Goal: Transaction & Acquisition: Purchase product/service

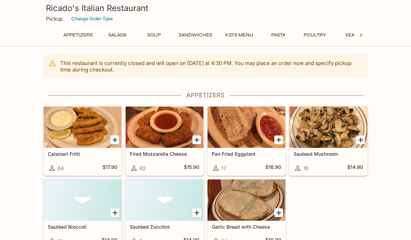
click at [119, 38] on button "Salads" at bounding box center [117, 35] width 31 height 10
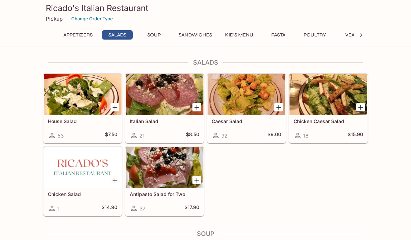
scroll to position [204, 0]
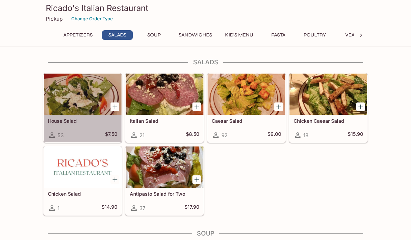
click at [78, 97] on div at bounding box center [83, 94] width 78 height 41
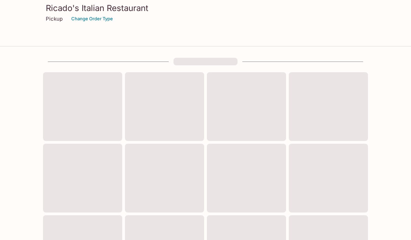
scroll to position [204, 0]
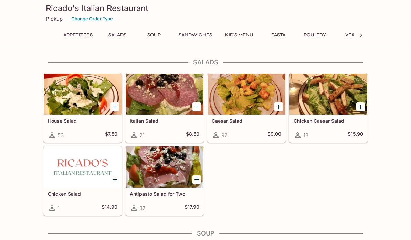
click at [163, 99] on div at bounding box center [165, 94] width 78 height 41
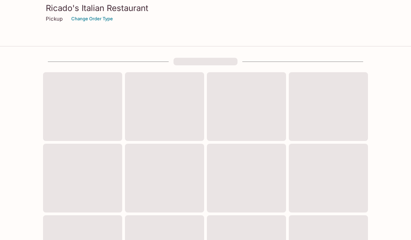
scroll to position [204, 0]
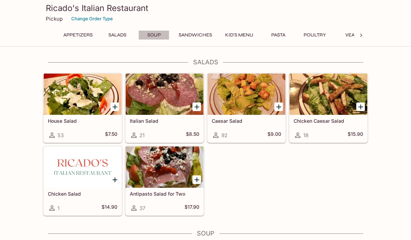
click at [152, 34] on button "Soup" at bounding box center [153, 35] width 31 height 10
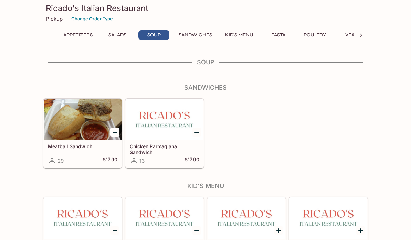
scroll to position [0, 0]
click at [279, 35] on button "Pasta" at bounding box center [277, 35] width 31 height 10
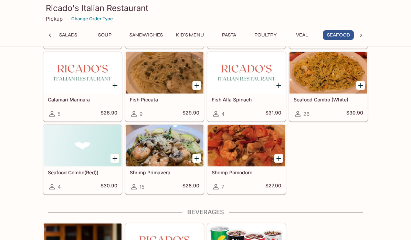
scroll to position [1497, 0]
